Goal: Task Accomplishment & Management: Use online tool/utility

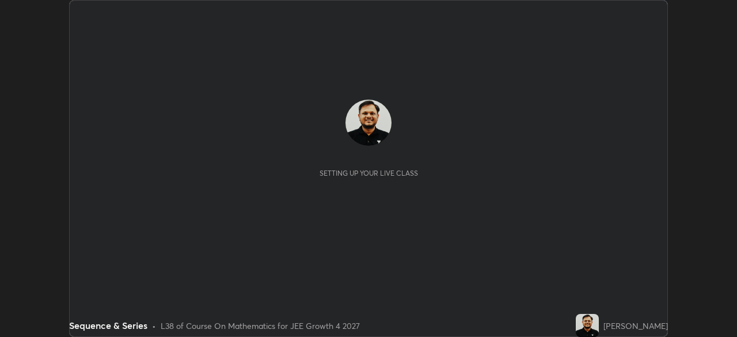
scroll to position [337, 737]
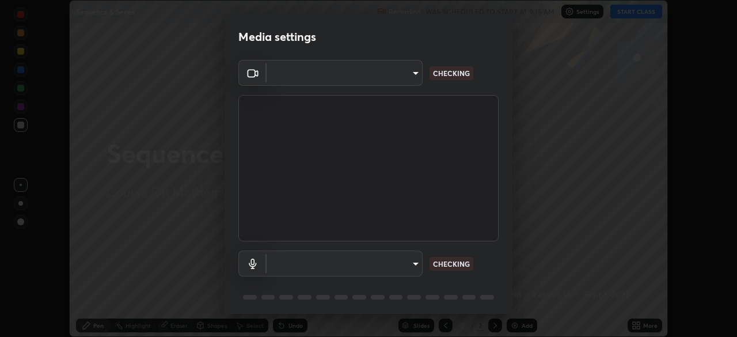
type input "ed5728659d4a2628327284da790eb6393f1623e3a82d583cb44db94038f4ead1"
click at [393, 264] on body "Erase all Sequence & Series Recording WAS SCHEDULED TO START AT 9:15 AM Setting…" at bounding box center [368, 168] width 737 height 337
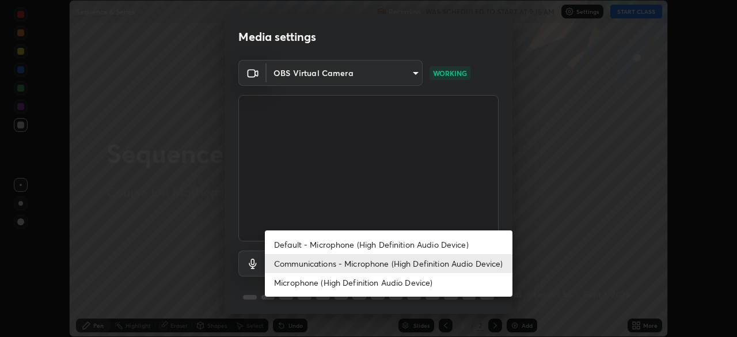
click at [417, 266] on li "Communications - Microphone (High Definition Audio Device)" at bounding box center [389, 263] width 248 height 19
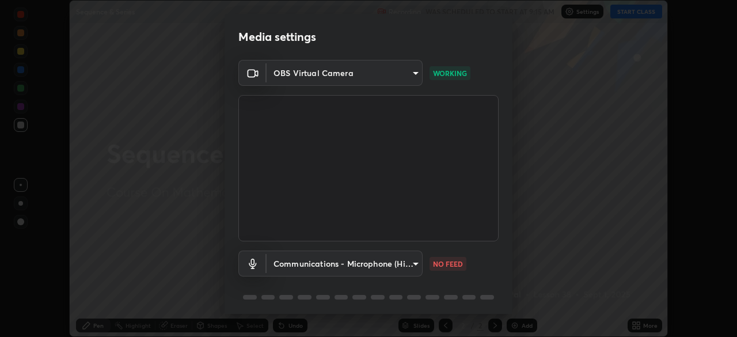
scroll to position [41, 0]
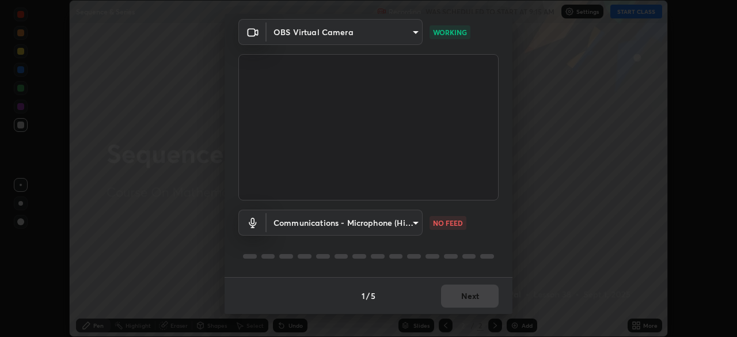
click at [408, 227] on body "Erase all Sequence & Series Recording WAS SCHEDULED TO START AT 9:15 AM Setting…" at bounding box center [368, 168] width 737 height 337
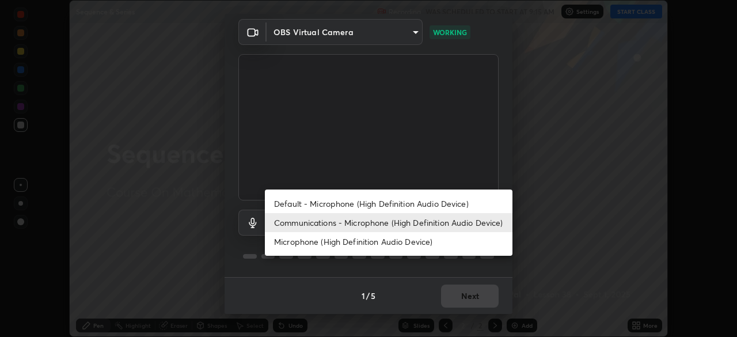
click at [407, 205] on li "Default - Microphone (High Definition Audio Device)" at bounding box center [389, 203] width 248 height 19
type input "default"
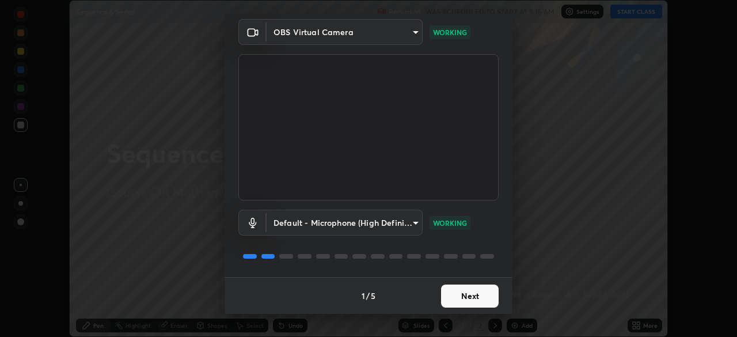
click at [468, 295] on button "Next" at bounding box center [470, 296] width 58 height 23
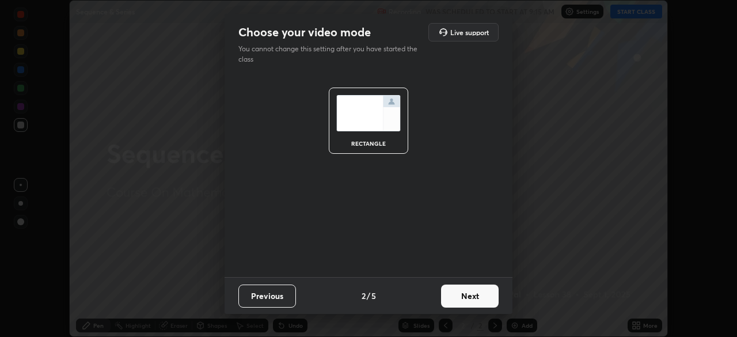
scroll to position [0, 0]
click at [476, 301] on button "Next" at bounding box center [470, 296] width 58 height 23
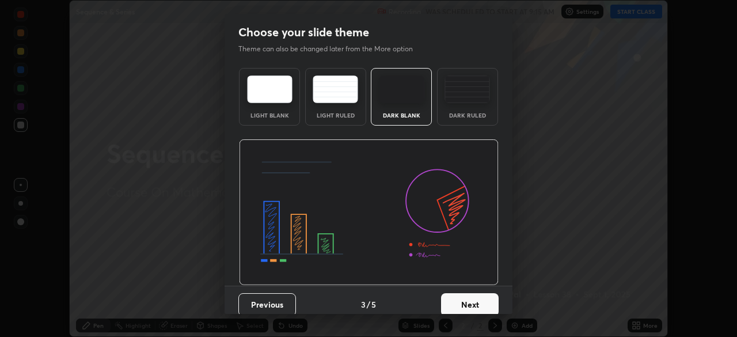
click at [485, 301] on button "Next" at bounding box center [470, 304] width 58 height 23
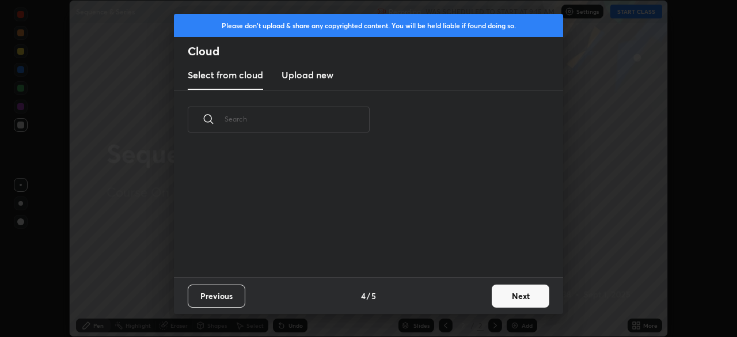
click at [505, 300] on button "Next" at bounding box center [521, 296] width 58 height 23
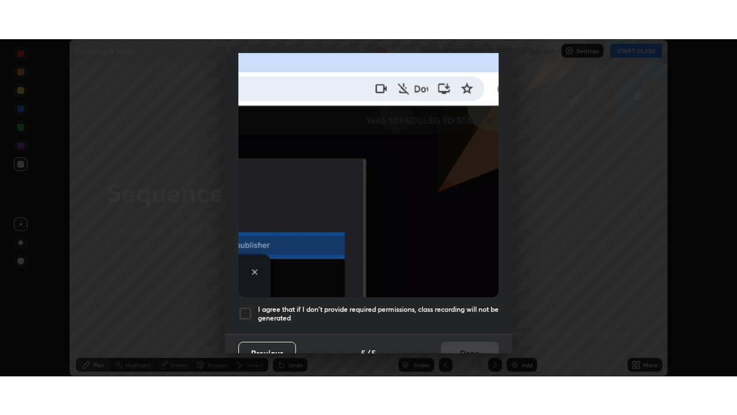
scroll to position [276, 0]
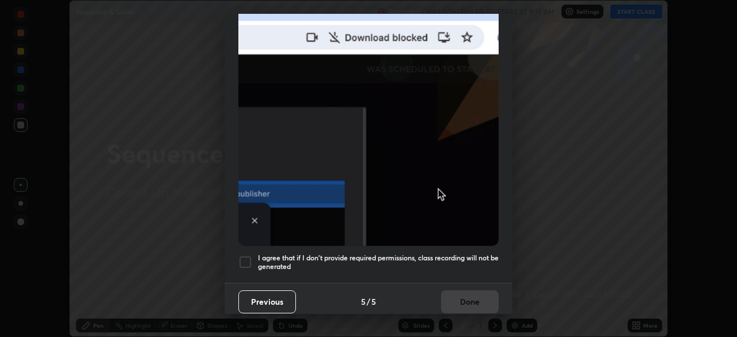
click at [246, 258] on div at bounding box center [245, 262] width 14 height 14
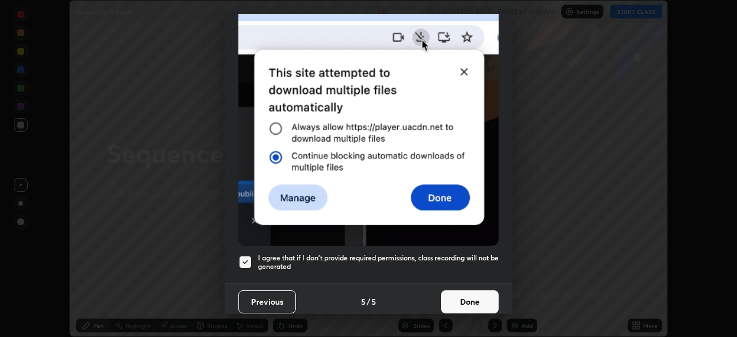
click at [464, 299] on button "Done" at bounding box center [470, 301] width 58 height 23
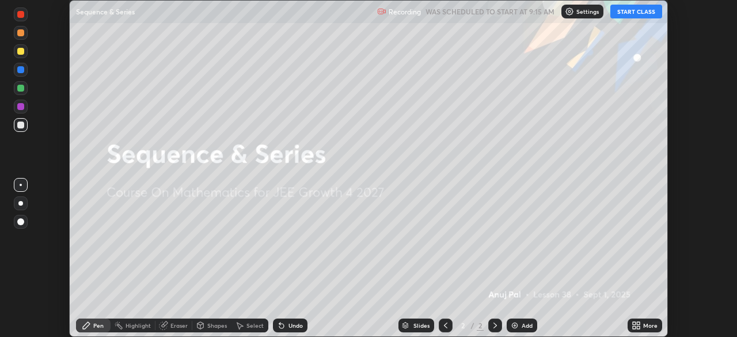
click at [621, 13] on button "START CLASS" at bounding box center [637, 12] width 52 height 14
click at [638, 327] on icon at bounding box center [638, 327] width 3 height 3
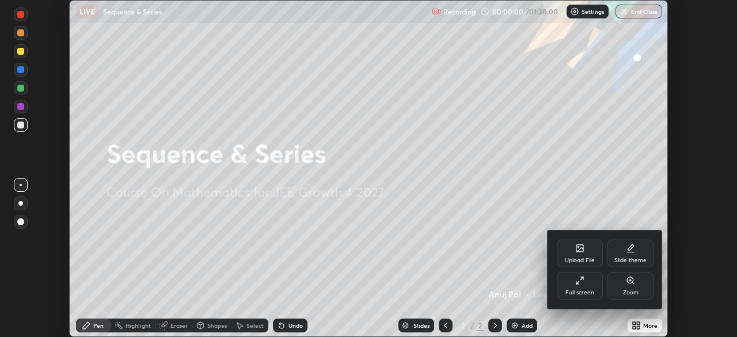
click at [588, 291] on div "Full screen" at bounding box center [580, 293] width 29 height 6
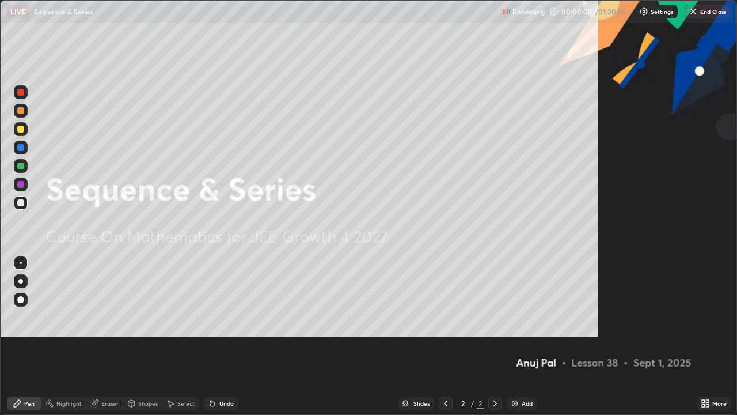
scroll to position [415, 737]
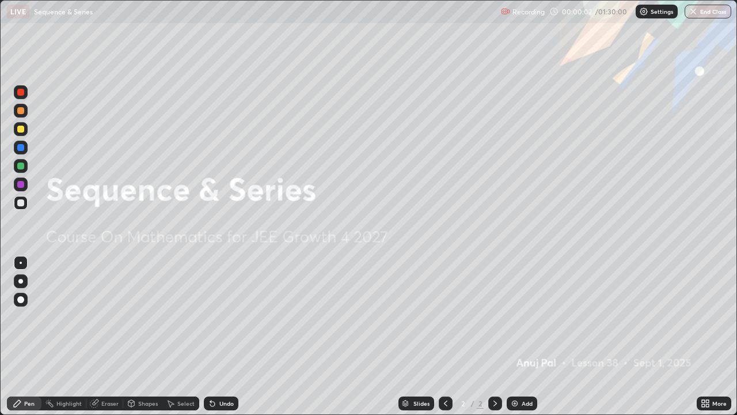
click at [523, 336] on div "Add" at bounding box center [527, 403] width 11 height 6
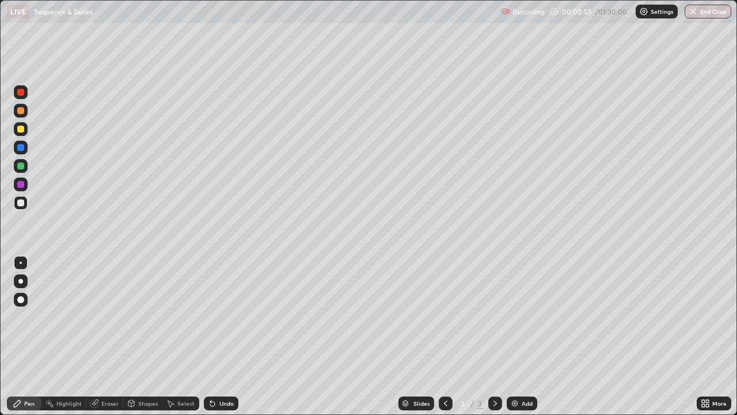
click at [21, 109] on div at bounding box center [20, 110] width 7 height 7
click at [27, 209] on div at bounding box center [21, 203] width 14 height 18
click at [24, 149] on div at bounding box center [20, 147] width 7 height 7
click at [21, 111] on div at bounding box center [20, 110] width 7 height 7
click at [23, 167] on div at bounding box center [20, 165] width 7 height 7
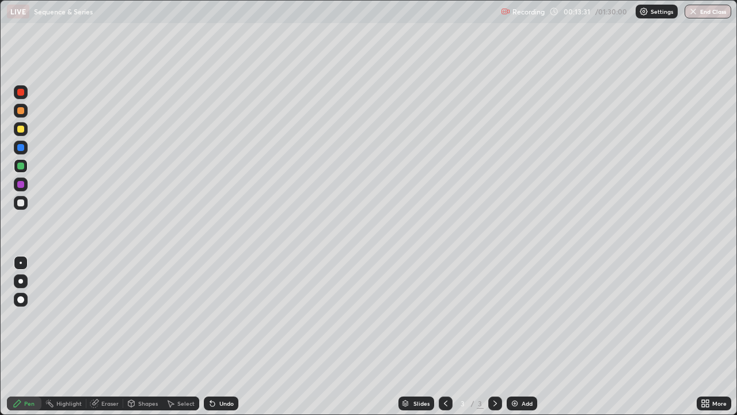
click at [232, 336] on div "Undo" at bounding box center [226, 403] width 14 height 6
click at [26, 134] on div at bounding box center [21, 129] width 14 height 14
click at [118, 336] on div "Eraser" at bounding box center [104, 403] width 37 height 14
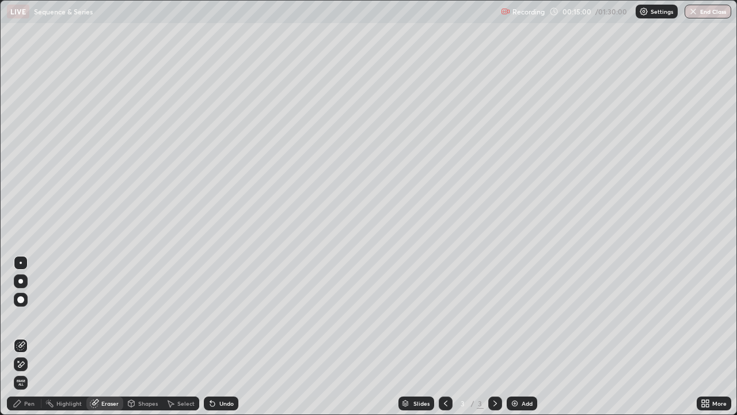
click at [29, 336] on div "Pen" at bounding box center [29, 403] width 10 height 6
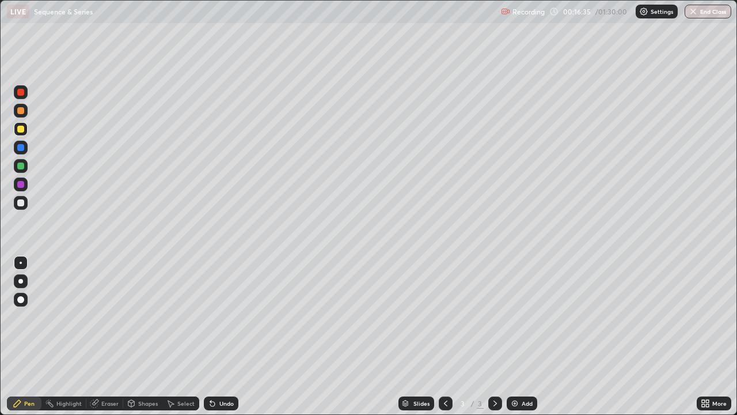
click at [519, 336] on div "Add" at bounding box center [522, 403] width 31 height 14
click at [225, 336] on div "Undo" at bounding box center [226, 403] width 14 height 6
click at [221, 336] on div "Undo" at bounding box center [221, 403] width 35 height 14
click at [23, 203] on div at bounding box center [20, 202] width 7 height 7
click at [445, 336] on icon at bounding box center [445, 403] width 9 height 9
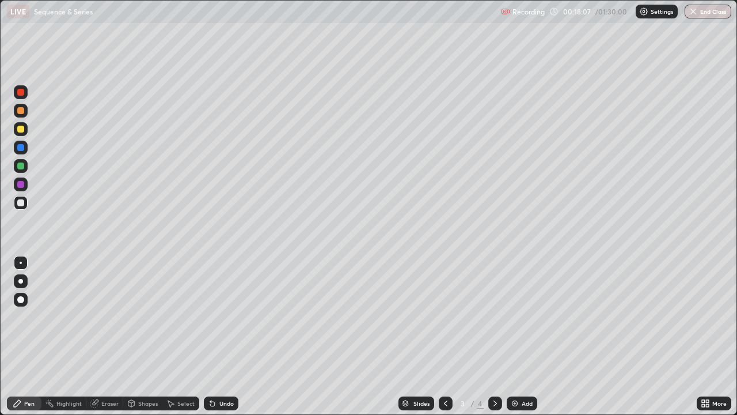
click at [23, 169] on div at bounding box center [21, 166] width 14 height 14
click at [226, 336] on div "Undo" at bounding box center [221, 403] width 35 height 14
click at [21, 203] on div at bounding box center [20, 202] width 7 height 7
click at [489, 336] on div at bounding box center [495, 403] width 14 height 14
click at [25, 165] on div at bounding box center [21, 166] width 14 height 14
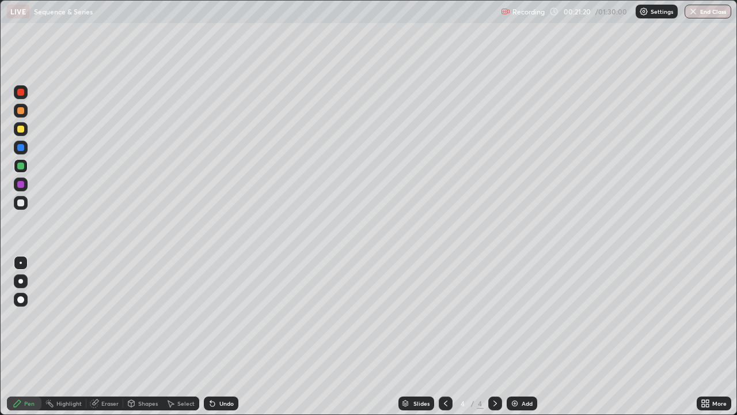
click at [22, 203] on div at bounding box center [20, 202] width 7 height 7
click at [26, 166] on div at bounding box center [21, 166] width 14 height 14
click at [25, 200] on div at bounding box center [21, 203] width 14 height 14
click at [20, 112] on div at bounding box center [20, 110] width 7 height 7
click at [518, 336] on div "Add" at bounding box center [522, 403] width 31 height 14
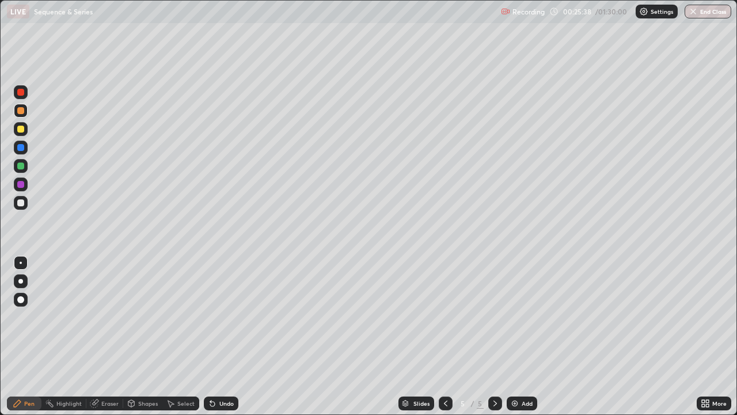
click at [225, 336] on div "Undo" at bounding box center [226, 403] width 14 height 6
click at [23, 204] on div at bounding box center [20, 202] width 7 height 7
click at [22, 164] on div at bounding box center [20, 165] width 7 height 7
click at [21, 203] on div at bounding box center [20, 202] width 7 height 7
click at [223, 336] on div "Undo" at bounding box center [226, 403] width 14 height 6
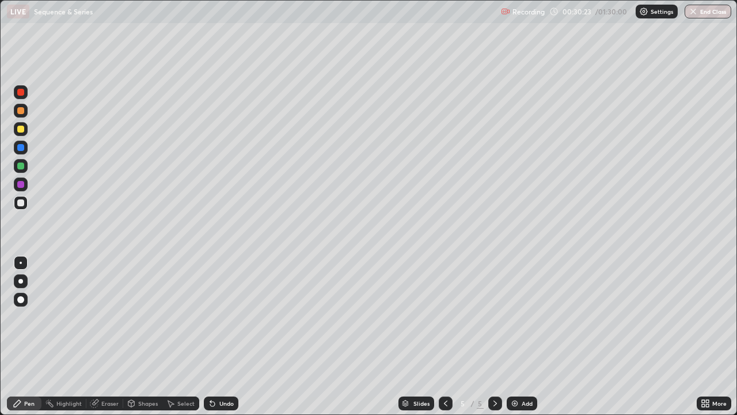
click at [229, 336] on div "Undo" at bounding box center [221, 403] width 35 height 14
click at [230, 336] on div "Undo" at bounding box center [226, 403] width 14 height 6
click at [21, 109] on div at bounding box center [20, 110] width 7 height 7
click at [514, 336] on img at bounding box center [514, 403] width 9 height 9
click at [21, 207] on div at bounding box center [21, 203] width 14 height 14
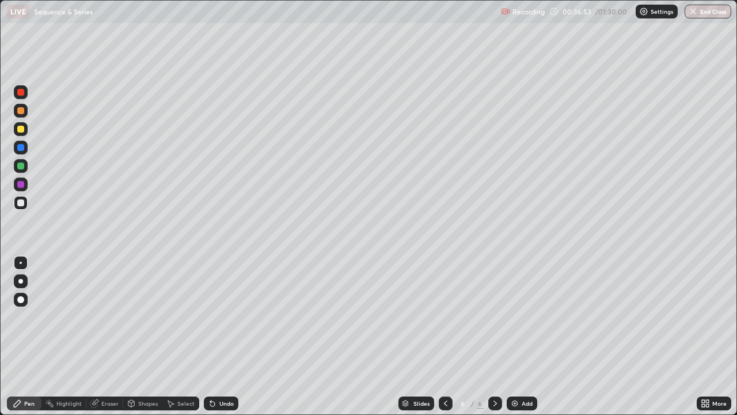
click at [217, 336] on div "Undo" at bounding box center [221, 403] width 35 height 14
click at [22, 110] on div at bounding box center [20, 110] width 7 height 7
click at [516, 336] on img at bounding box center [514, 403] width 9 height 9
click at [23, 202] on div at bounding box center [20, 202] width 7 height 7
click at [25, 188] on div at bounding box center [21, 184] width 14 height 14
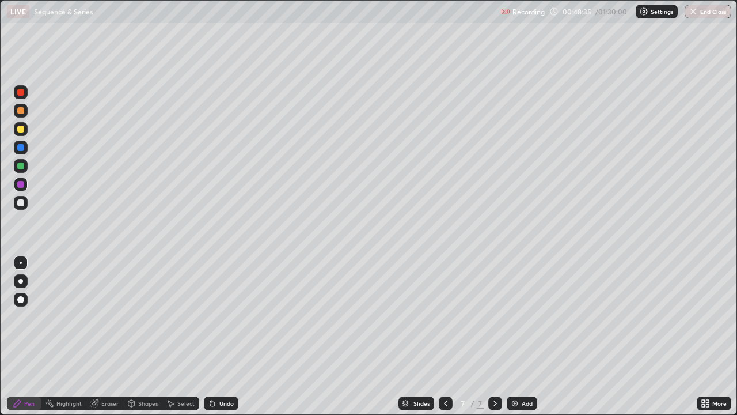
click at [21, 165] on div at bounding box center [20, 165] width 7 height 7
click at [20, 109] on div at bounding box center [20, 110] width 7 height 7
click at [516, 336] on img at bounding box center [514, 403] width 9 height 9
click at [21, 167] on div at bounding box center [20, 165] width 7 height 7
click at [23, 204] on div at bounding box center [20, 202] width 7 height 7
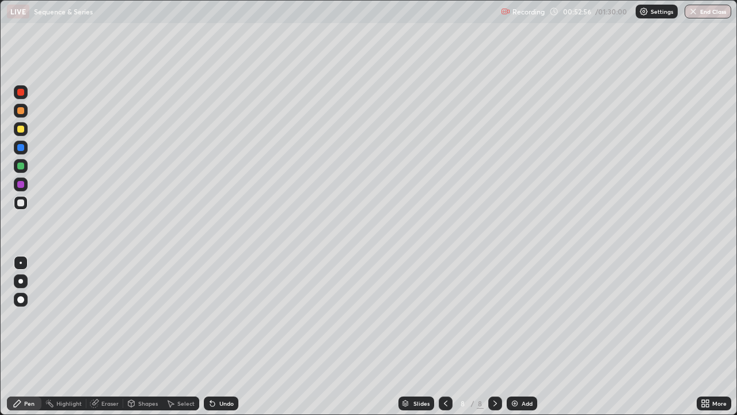
click at [21, 111] on div at bounding box center [20, 110] width 7 height 7
click at [219, 336] on div "Undo" at bounding box center [226, 403] width 14 height 6
click at [20, 200] on div at bounding box center [20, 202] width 7 height 7
click at [19, 167] on div at bounding box center [20, 165] width 7 height 7
click at [23, 202] on div at bounding box center [20, 202] width 7 height 7
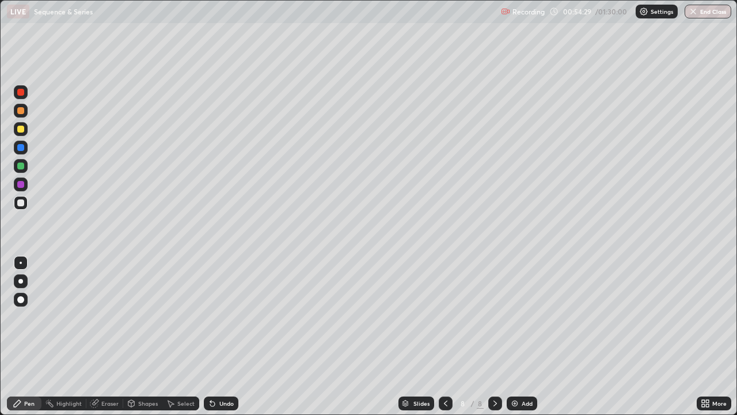
click at [225, 336] on div "Undo" at bounding box center [226, 403] width 14 height 6
click at [108, 336] on div "Eraser" at bounding box center [109, 403] width 17 height 6
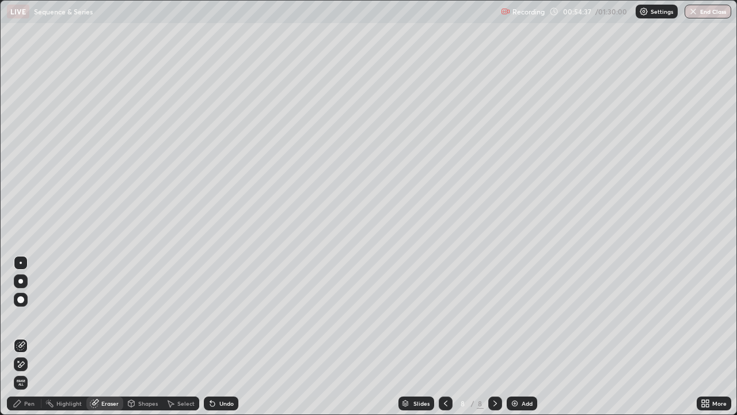
click at [29, 336] on div "Pen" at bounding box center [29, 403] width 10 height 6
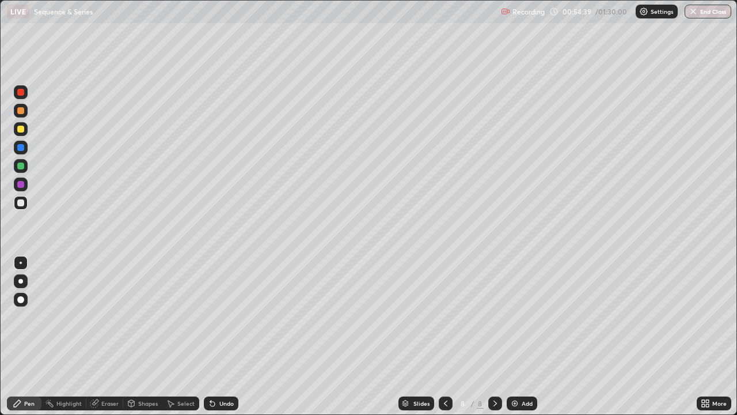
click at [225, 336] on div "Undo" at bounding box center [221, 403] width 35 height 14
click at [21, 165] on div at bounding box center [20, 165] width 7 height 7
click at [111, 336] on div "Eraser" at bounding box center [109, 403] width 17 height 6
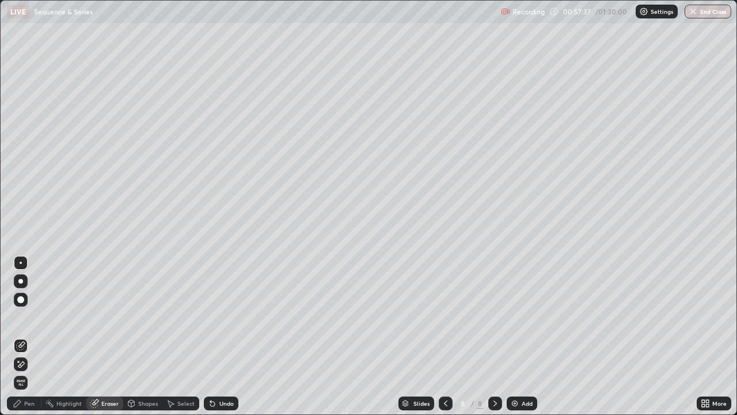
click at [107, 336] on div "Eraser" at bounding box center [109, 403] width 17 height 6
click at [618, 336] on div "Slides 8 / 8 Add" at bounding box center [467, 403] width 458 height 23
click at [29, 336] on div "Pen" at bounding box center [29, 403] width 10 height 6
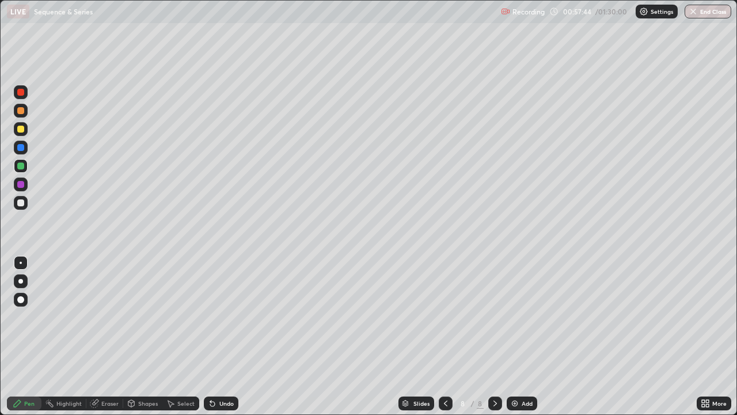
click at [26, 202] on div at bounding box center [21, 203] width 14 height 14
click at [20, 166] on div at bounding box center [20, 165] width 7 height 7
click at [18, 127] on div at bounding box center [20, 129] width 7 height 7
click at [22, 112] on div at bounding box center [20, 110] width 7 height 7
click at [515, 336] on img at bounding box center [514, 403] width 9 height 9
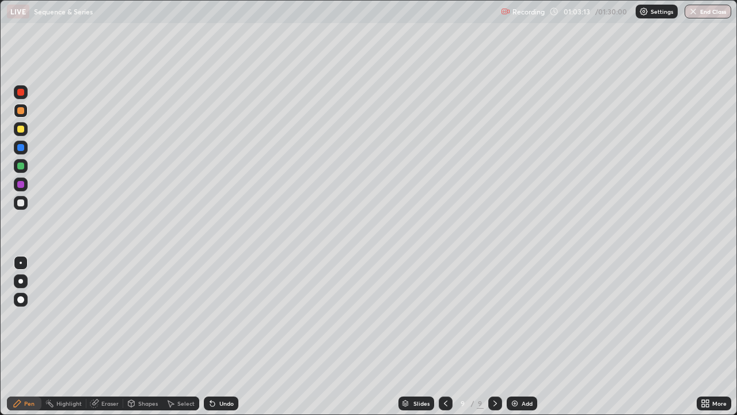
click at [22, 202] on div at bounding box center [20, 202] width 7 height 7
click at [23, 168] on div at bounding box center [20, 165] width 7 height 7
click at [23, 204] on div at bounding box center [20, 202] width 7 height 7
click at [21, 166] on div at bounding box center [20, 165] width 7 height 7
click at [21, 111] on div at bounding box center [20, 110] width 7 height 7
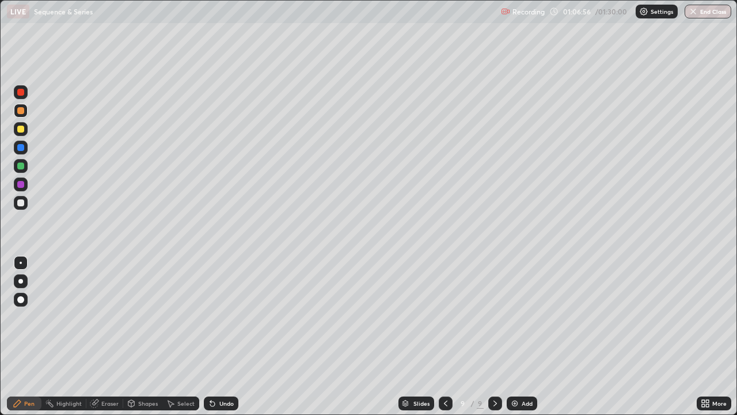
click at [516, 336] on img at bounding box center [514, 403] width 9 height 9
click at [25, 204] on div at bounding box center [21, 203] width 14 height 14
click at [227, 336] on div "Undo" at bounding box center [226, 403] width 14 height 6
click at [26, 128] on div at bounding box center [21, 129] width 14 height 14
click at [523, 336] on div "Add" at bounding box center [527, 403] width 11 height 6
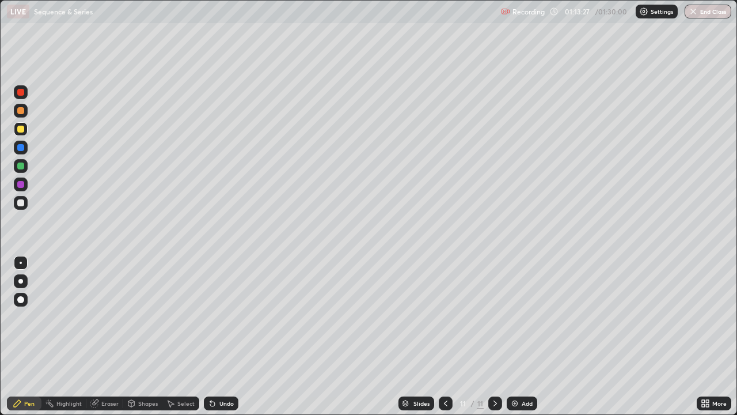
click at [26, 204] on div at bounding box center [21, 203] width 14 height 14
click at [20, 166] on div at bounding box center [20, 165] width 7 height 7
click at [22, 184] on div at bounding box center [20, 184] width 7 height 7
click at [20, 203] on div at bounding box center [20, 202] width 7 height 7
click at [522, 336] on div "Add" at bounding box center [527, 403] width 11 height 6
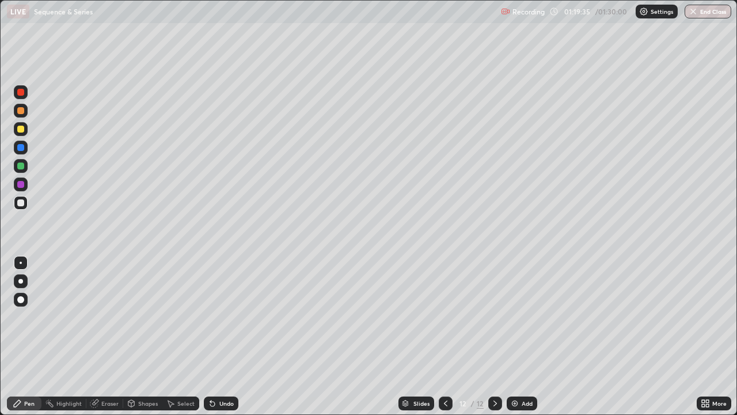
click at [22, 111] on div at bounding box center [20, 110] width 7 height 7
click at [23, 203] on div at bounding box center [20, 202] width 7 height 7
click at [22, 165] on div at bounding box center [20, 165] width 7 height 7
click at [232, 336] on div "Undo" at bounding box center [221, 403] width 35 height 14
click at [231, 336] on div "Undo" at bounding box center [221, 403] width 35 height 14
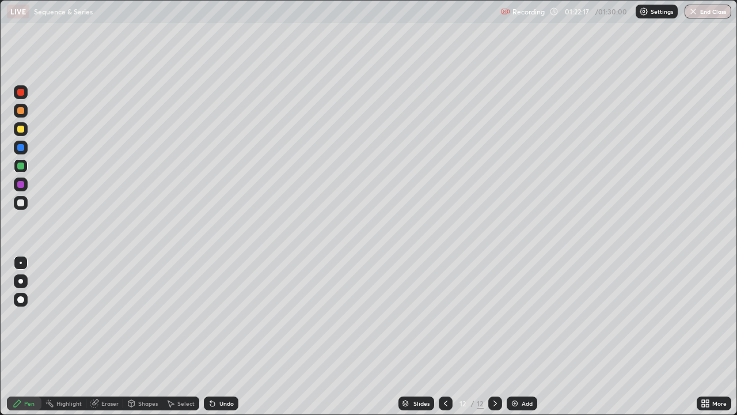
click at [22, 200] on div at bounding box center [20, 202] width 7 height 7
click at [227, 336] on div "Undo" at bounding box center [226, 403] width 14 height 6
click at [232, 336] on div "Undo" at bounding box center [226, 403] width 14 height 6
click at [21, 111] on div at bounding box center [20, 110] width 7 height 7
click at [516, 336] on img at bounding box center [514, 403] width 9 height 9
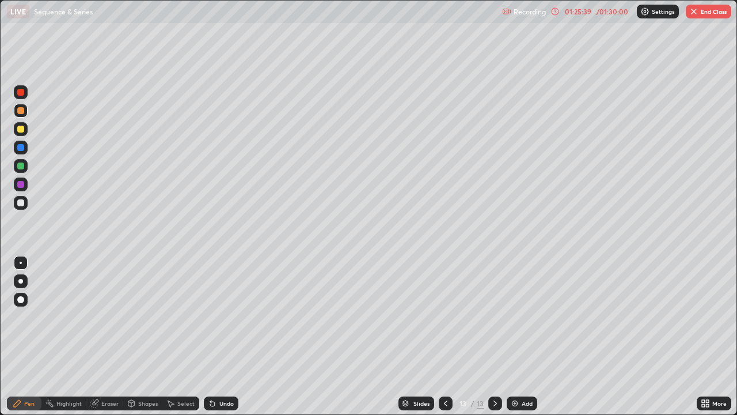
click at [580, 14] on div "01:25:39" at bounding box center [578, 11] width 32 height 7
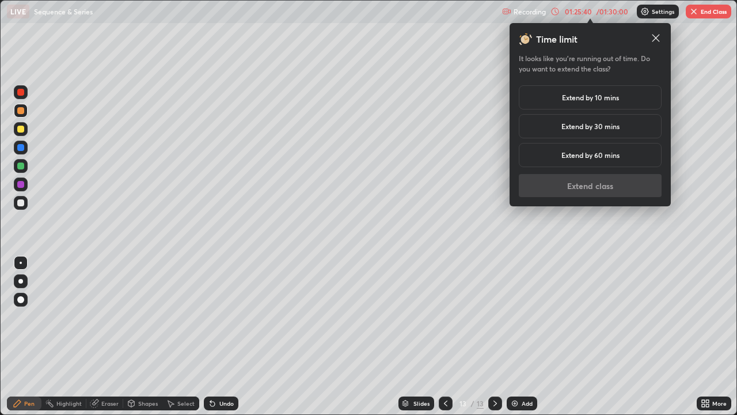
click at [594, 122] on h5 "Extend by 30 mins" at bounding box center [591, 126] width 58 height 10
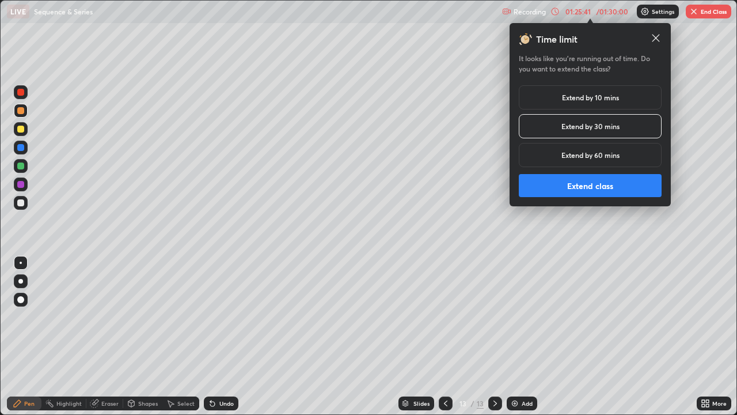
click at [594, 185] on button "Extend class" at bounding box center [590, 185] width 143 height 23
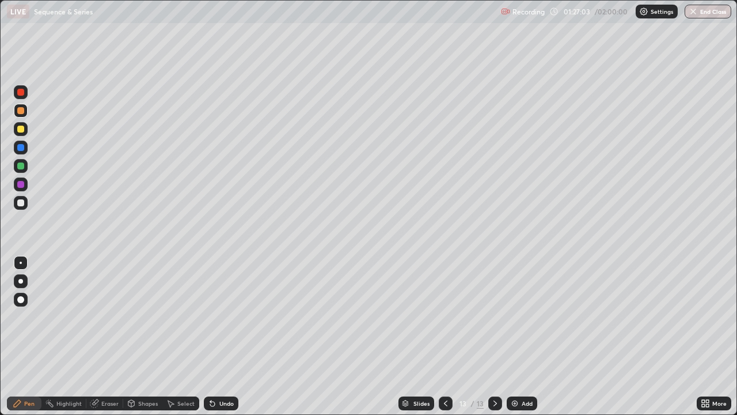
click at [25, 202] on div at bounding box center [21, 203] width 14 height 14
click at [230, 336] on div "Undo" at bounding box center [221, 403] width 35 height 14
click at [20, 112] on div at bounding box center [20, 110] width 7 height 7
click at [520, 336] on div "Add" at bounding box center [522, 403] width 31 height 14
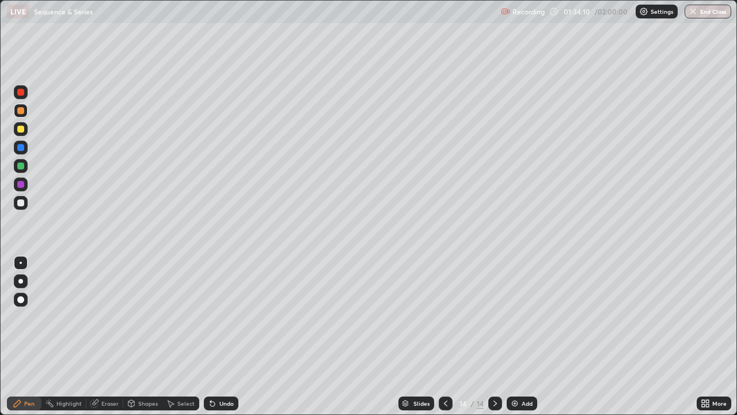
click at [21, 202] on div at bounding box center [20, 202] width 7 height 7
click at [236, 336] on div "Undo" at bounding box center [221, 403] width 35 height 14
click at [23, 168] on div at bounding box center [20, 165] width 7 height 7
click at [236, 336] on div "Undo" at bounding box center [221, 403] width 35 height 14
click at [706, 11] on button "End Class" at bounding box center [708, 12] width 47 height 14
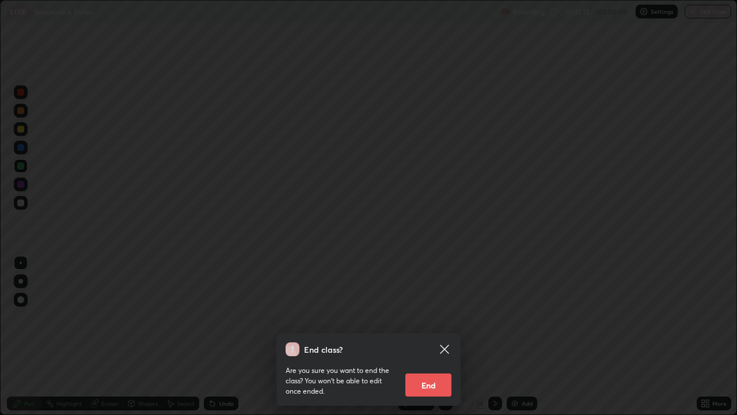
click at [433, 336] on button "End" at bounding box center [428, 384] width 46 height 23
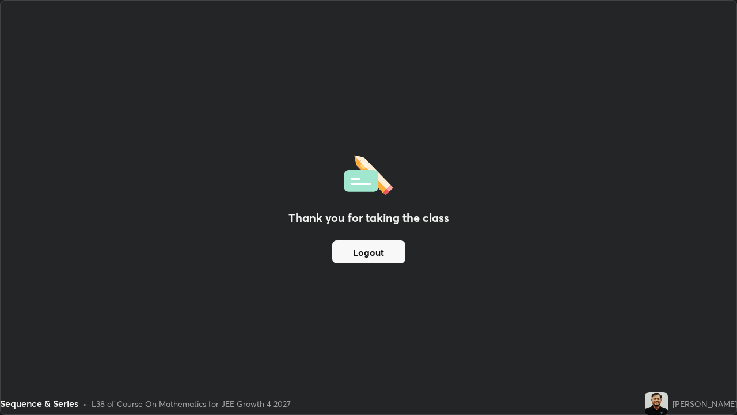
click at [392, 251] on button "Logout" at bounding box center [368, 251] width 73 height 23
